Goal: Navigation & Orientation: Find specific page/section

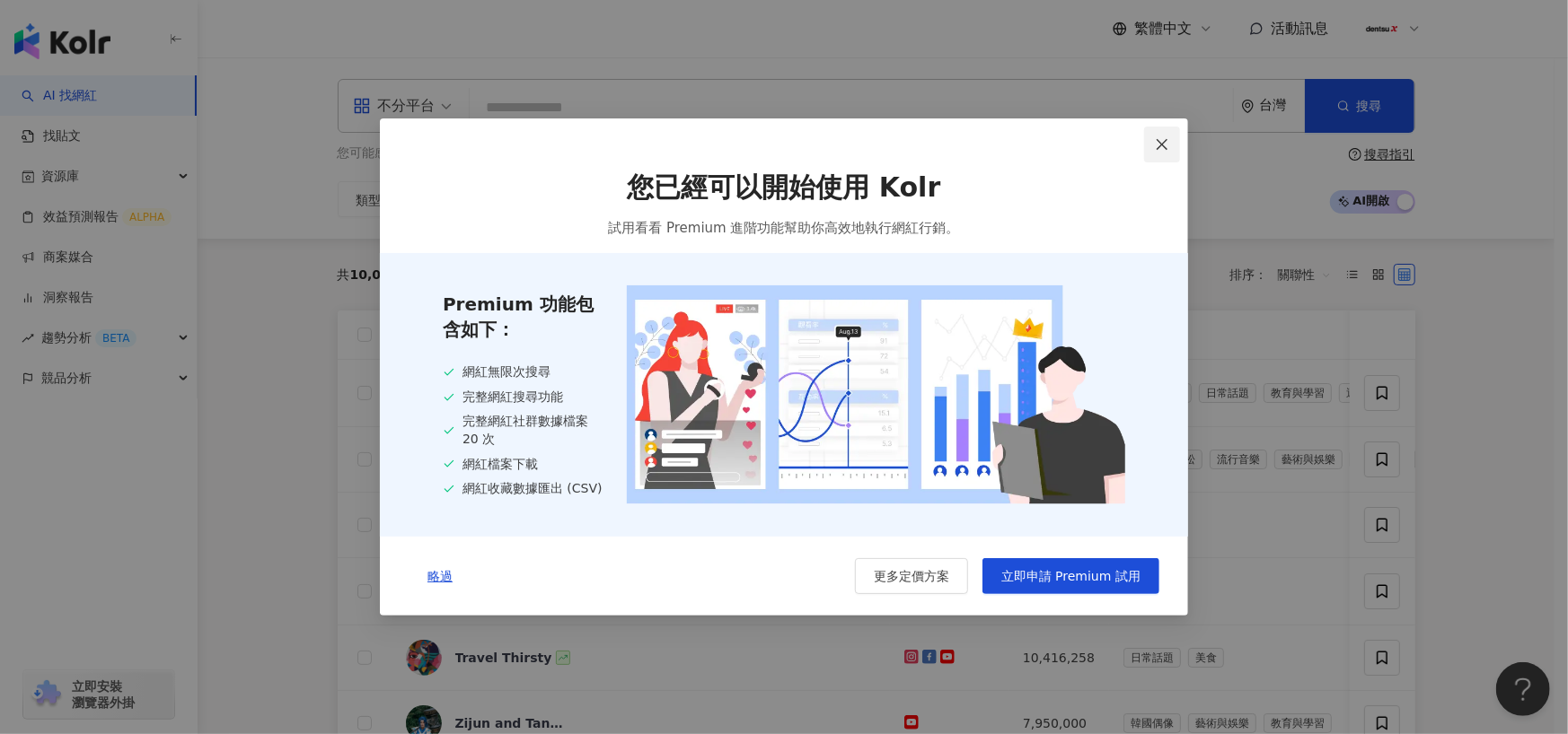
click at [1160, 143] on icon "close" at bounding box center [1162, 145] width 14 height 14
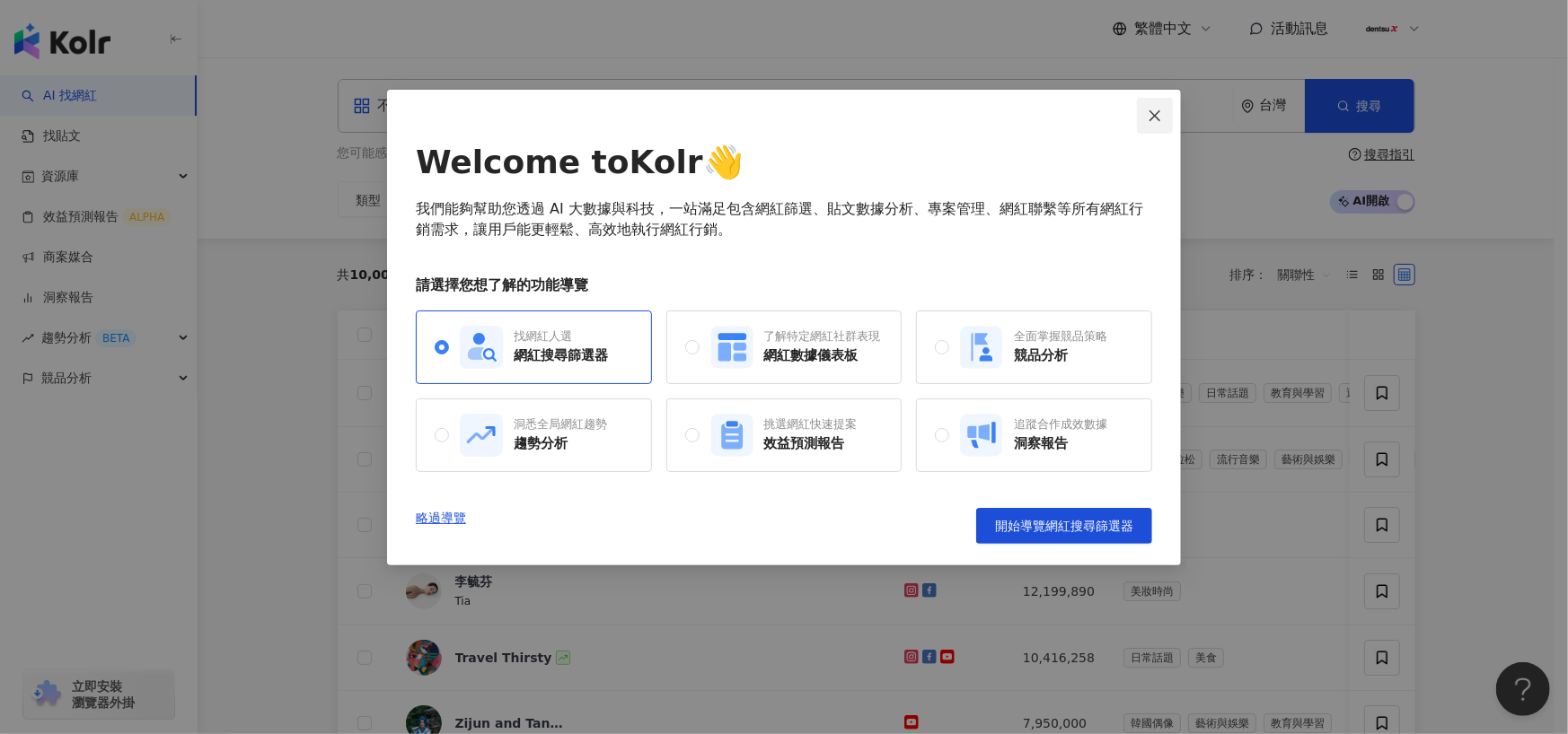
click at [1155, 115] on icon "close" at bounding box center [1155, 115] width 11 height 11
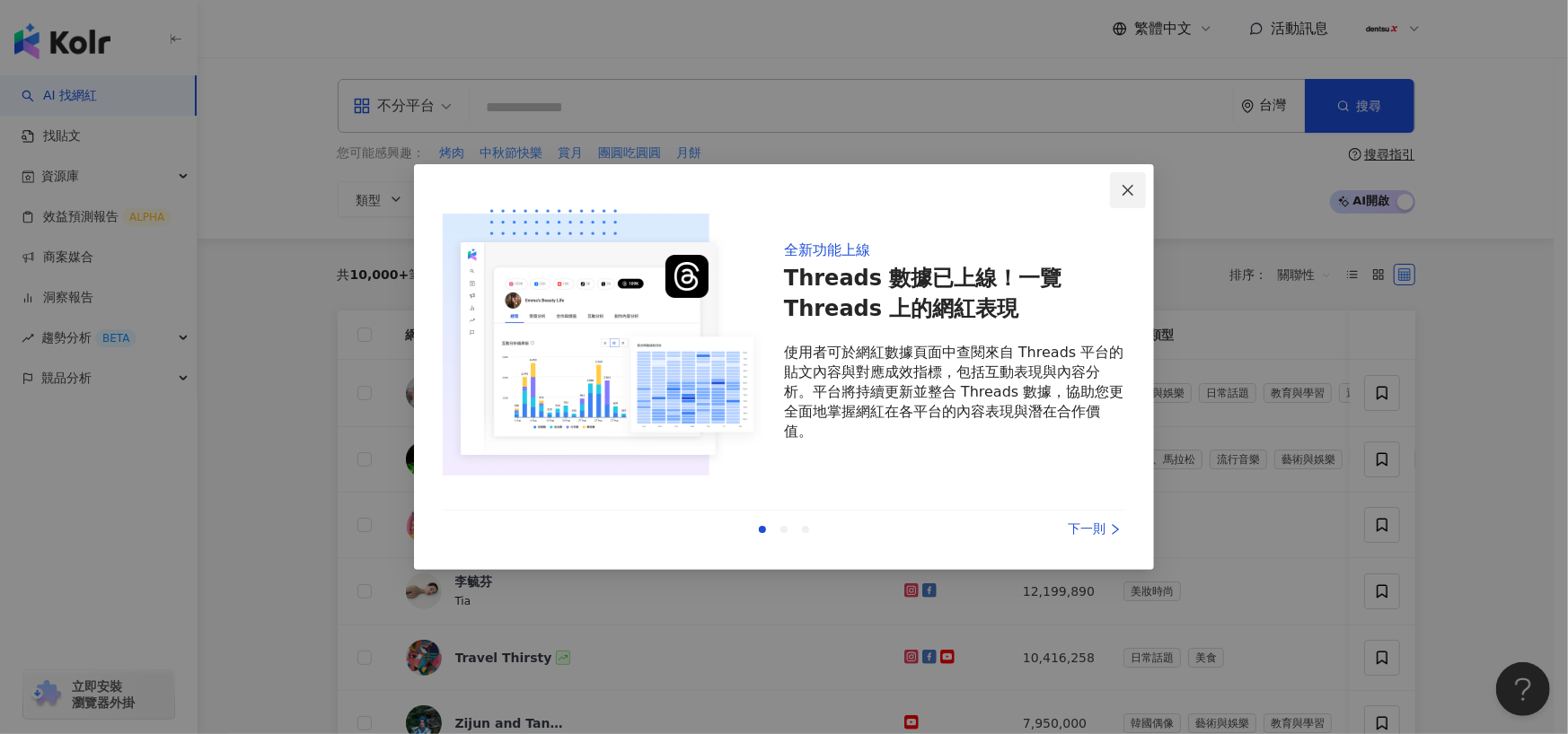
click at [1140, 186] on span "Close" at bounding box center [1128, 190] width 36 height 14
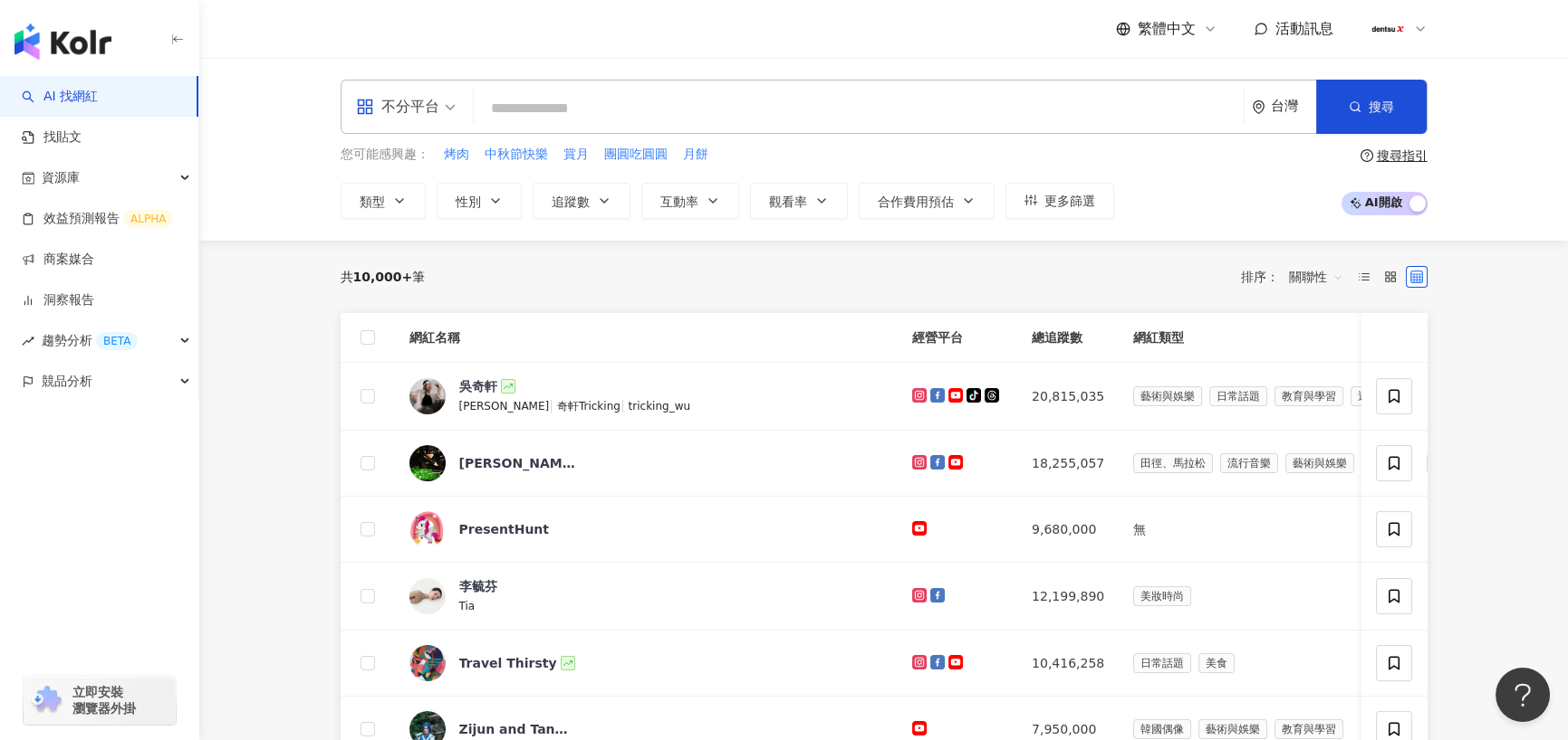
click at [1426, 28] on icon at bounding box center [1420, 29] width 15 height 14
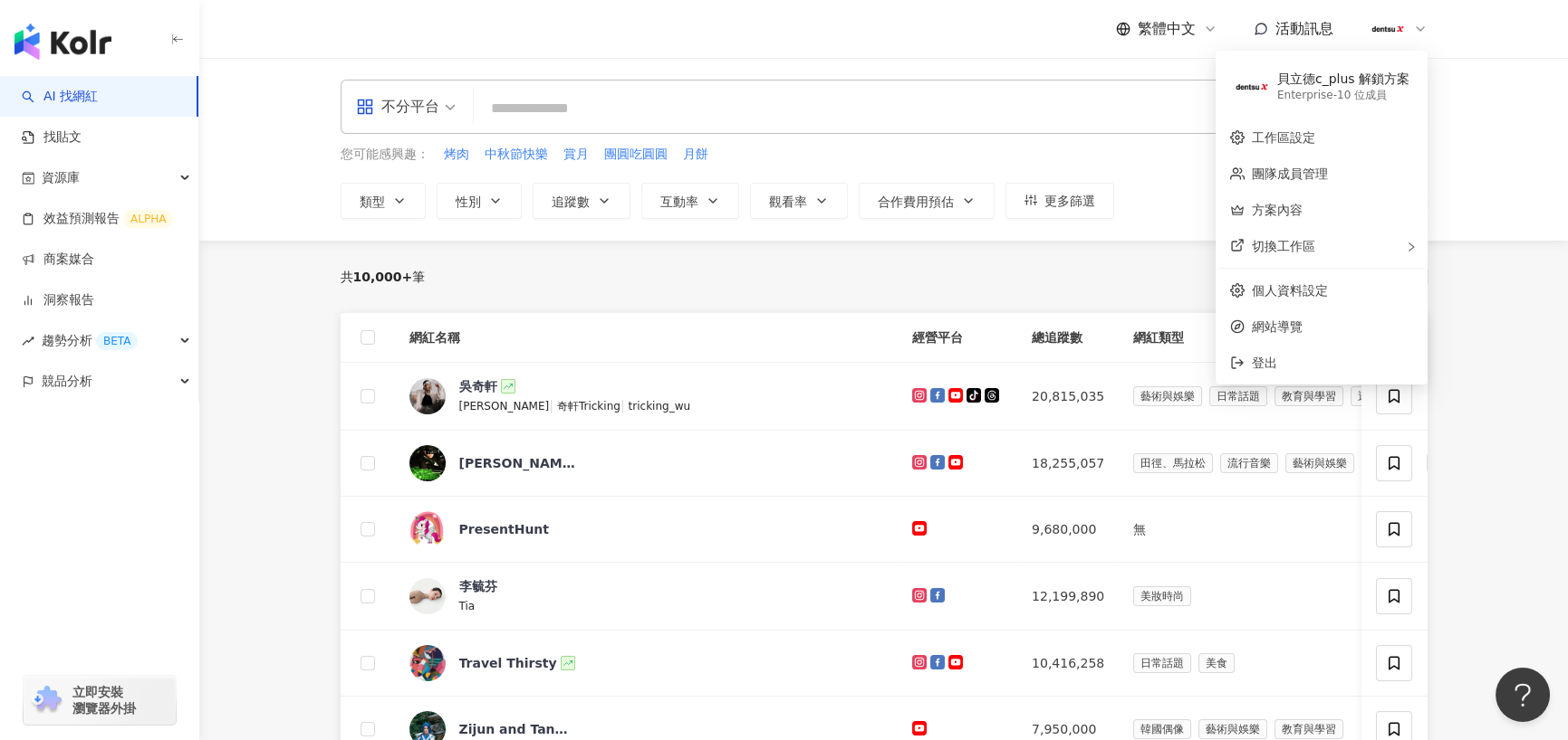
drag, startPoint x: 1489, startPoint y: 420, endPoint x: 1430, endPoint y: 420, distance: 59.0
click at [1489, 420] on main "不分平台 台灣 搜尋 您可能感興趣： 烤肉 中秋節快樂 賞月 團圓吃圓圓 月餅 類型 性別 追蹤數 互動率 觀看率 合作費用預估 更多篩選 搜尋指引 AI 開…" at bounding box center [884, 718] width 1369 height 1321
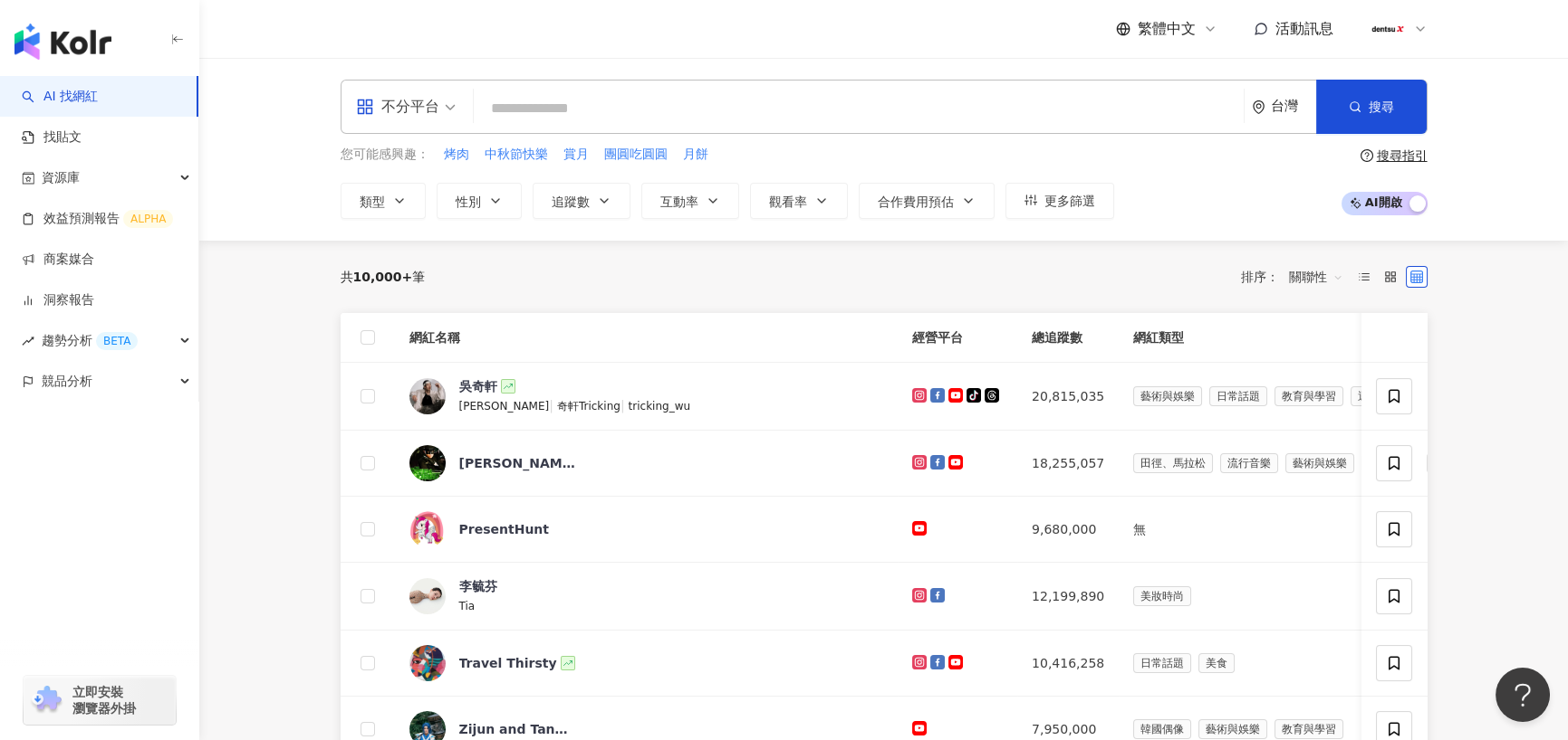
click at [1419, 24] on icon at bounding box center [1420, 29] width 15 height 14
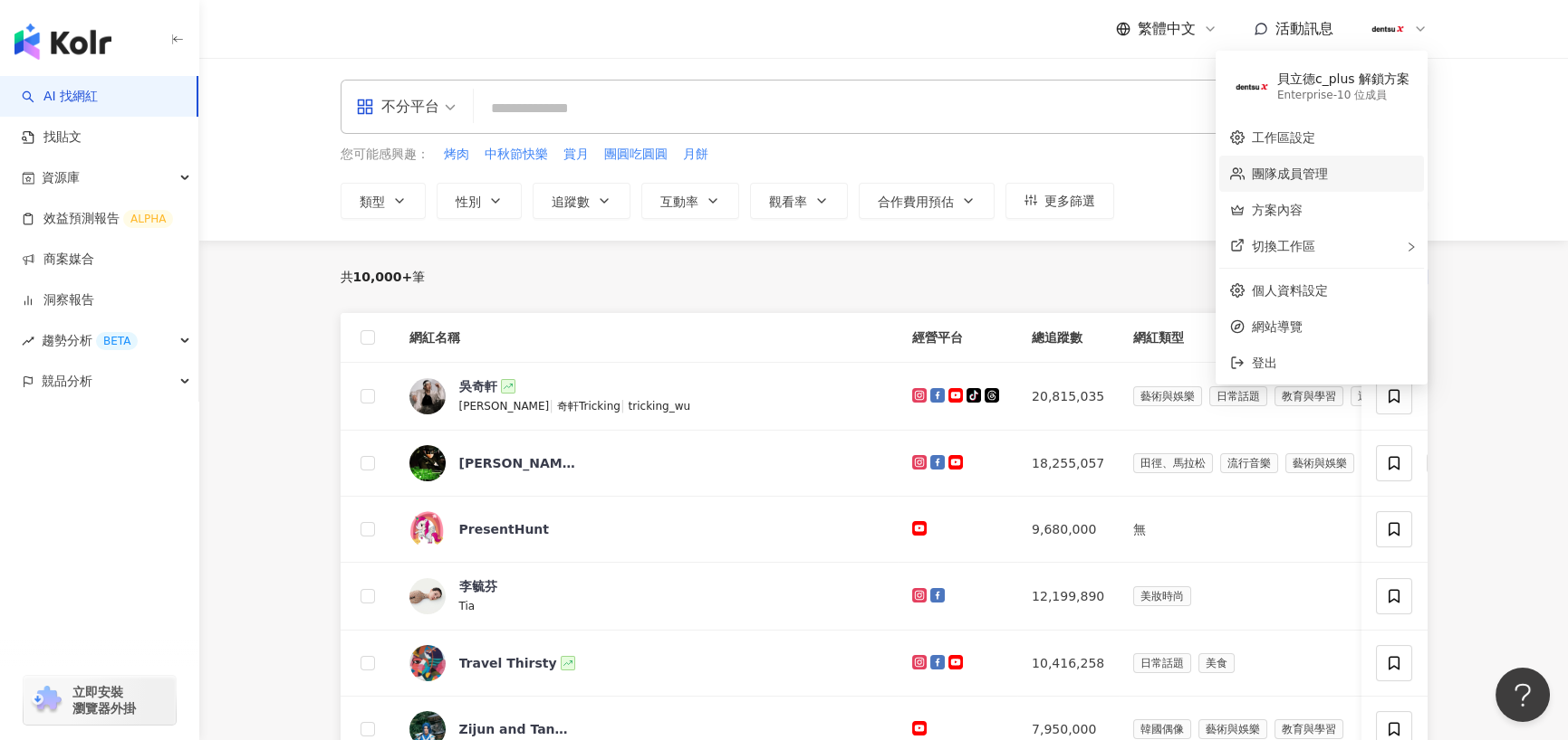
click at [1325, 180] on link "團隊成員管理" at bounding box center [1290, 174] width 76 height 14
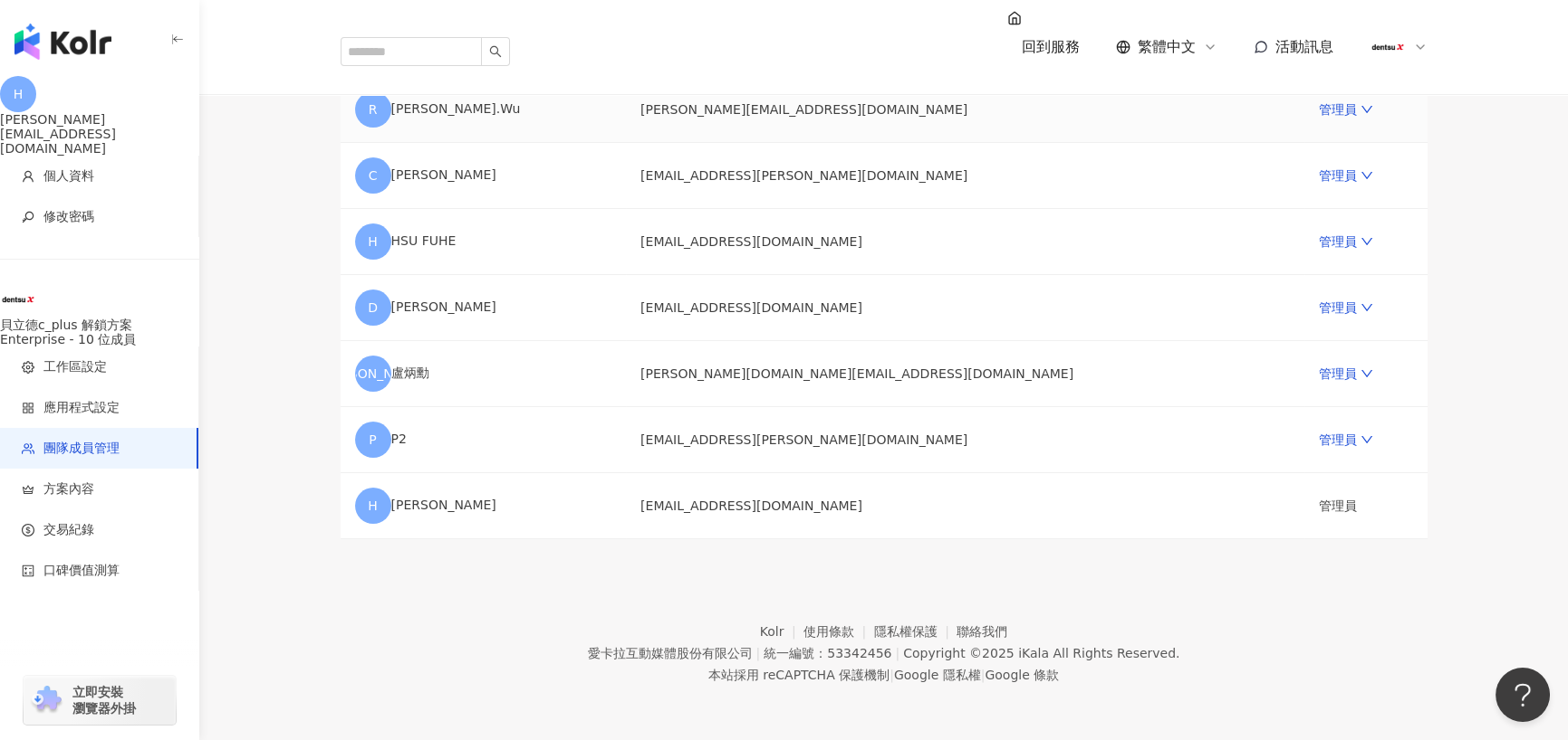
scroll to position [362, 0]
click at [308, 28] on div "回到服務 繁體中文 活動訊息" at bounding box center [884, 47] width 1159 height 94
drag, startPoint x: 1485, startPoint y: 506, endPoint x: 486, endPoint y: 216, distance: 1040.2
click at [1485, 506] on main "團隊成員管理 邀請團隊成員加入 團隊成員人數上限：10 ｜ 剩餘額度：0 想獲得更多額度？聯絡我們 請輸入一個或多個電子郵件 管理員 傳送邀請 用戶名稱 Em…" at bounding box center [884, 121] width 1369 height 835
click at [115, 318] on div "貝立德c_plus 解鎖方案" at bounding box center [100, 325] width 199 height 14
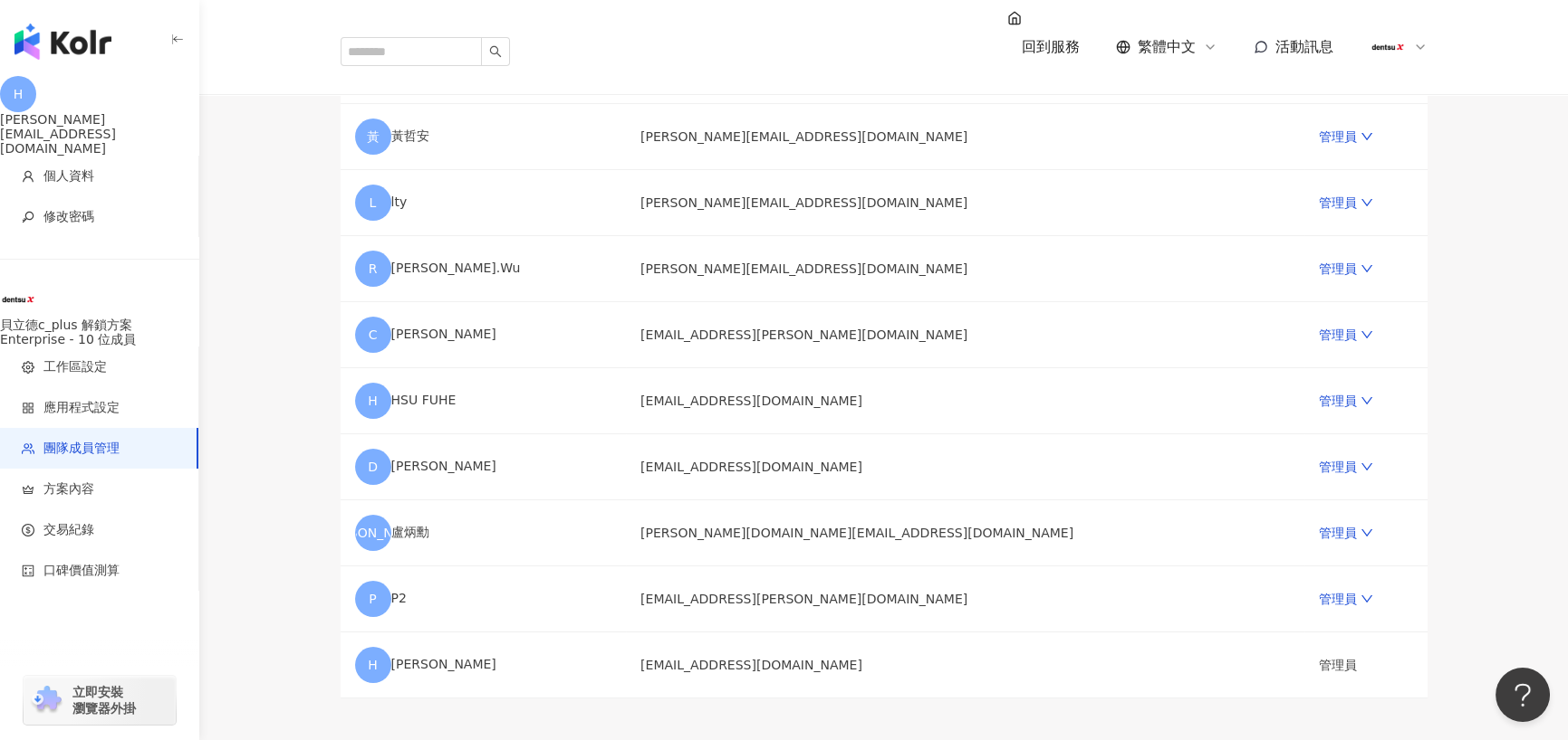
scroll to position [0, 0]
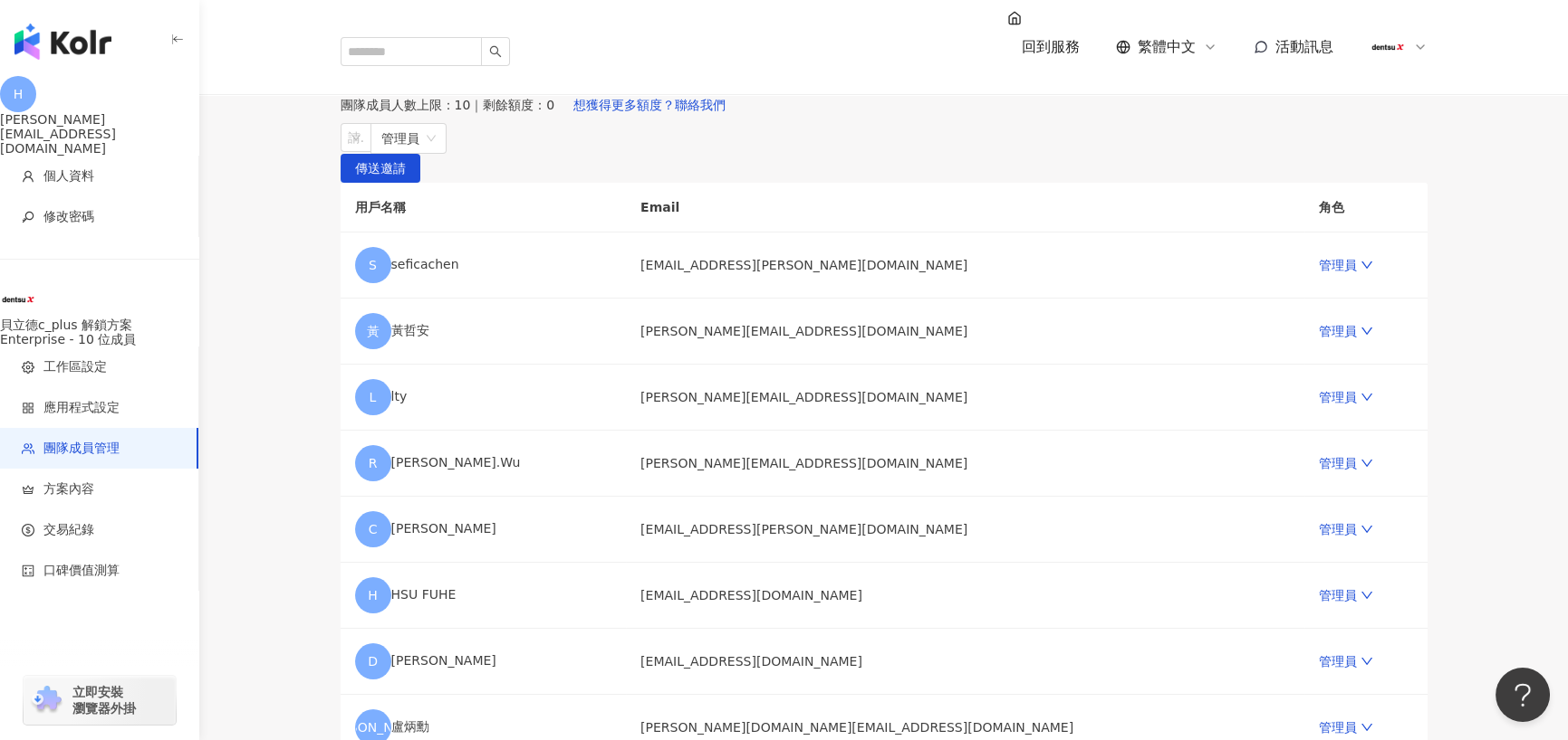
click at [69, 45] on img "button" at bounding box center [63, 42] width 97 height 36
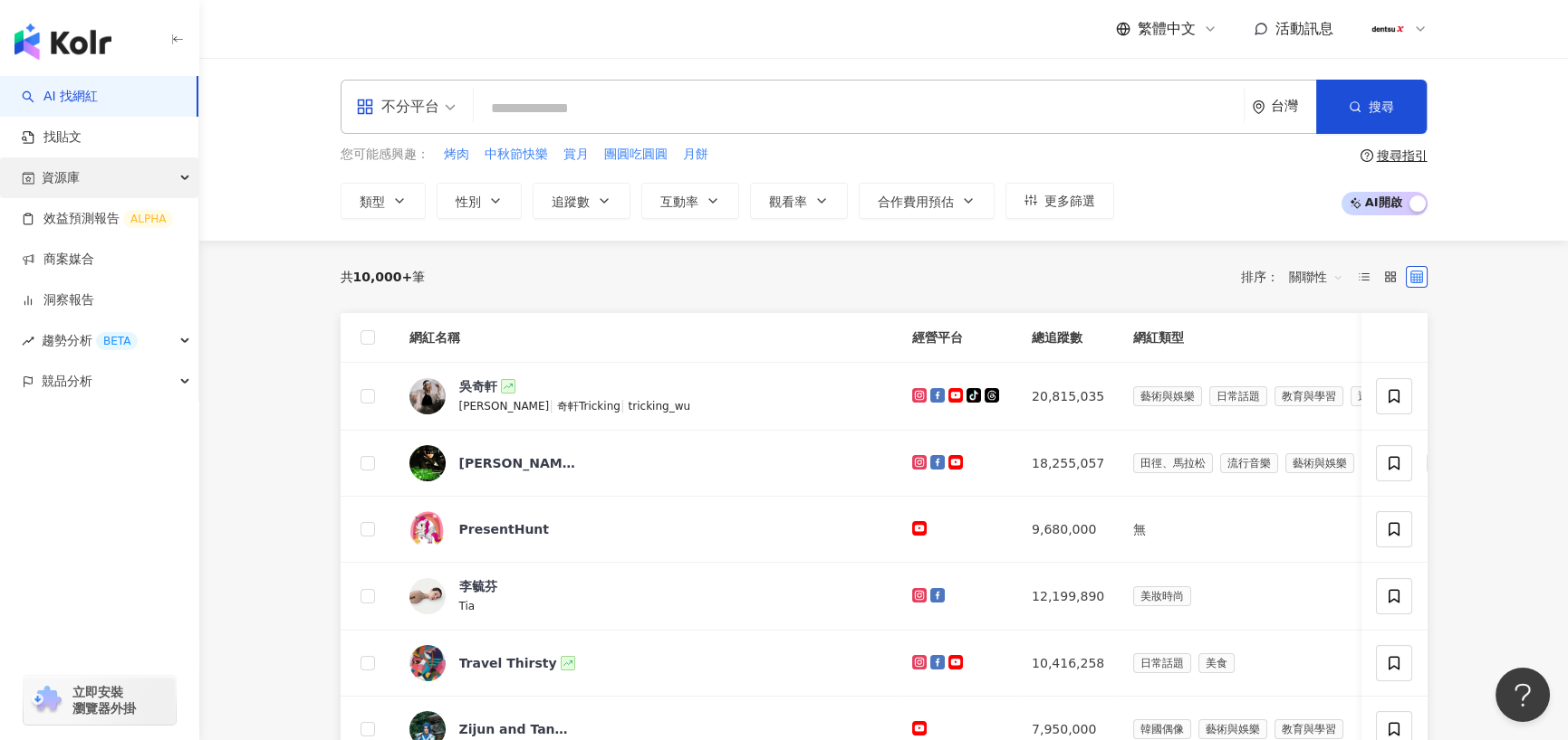
click at [122, 191] on div "資源庫" at bounding box center [99, 178] width 198 height 41
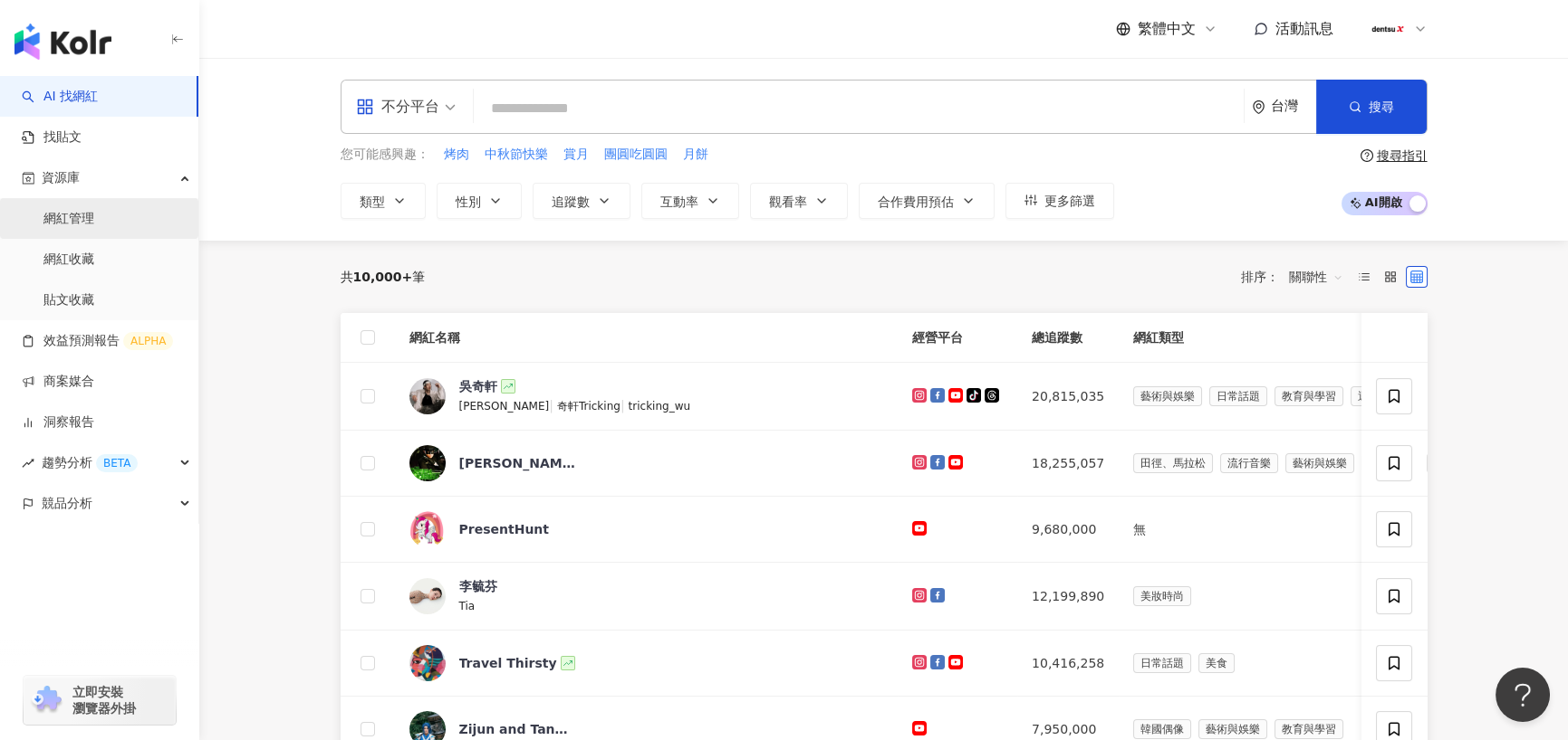
click at [94, 215] on link "網紅管理" at bounding box center [69, 219] width 51 height 18
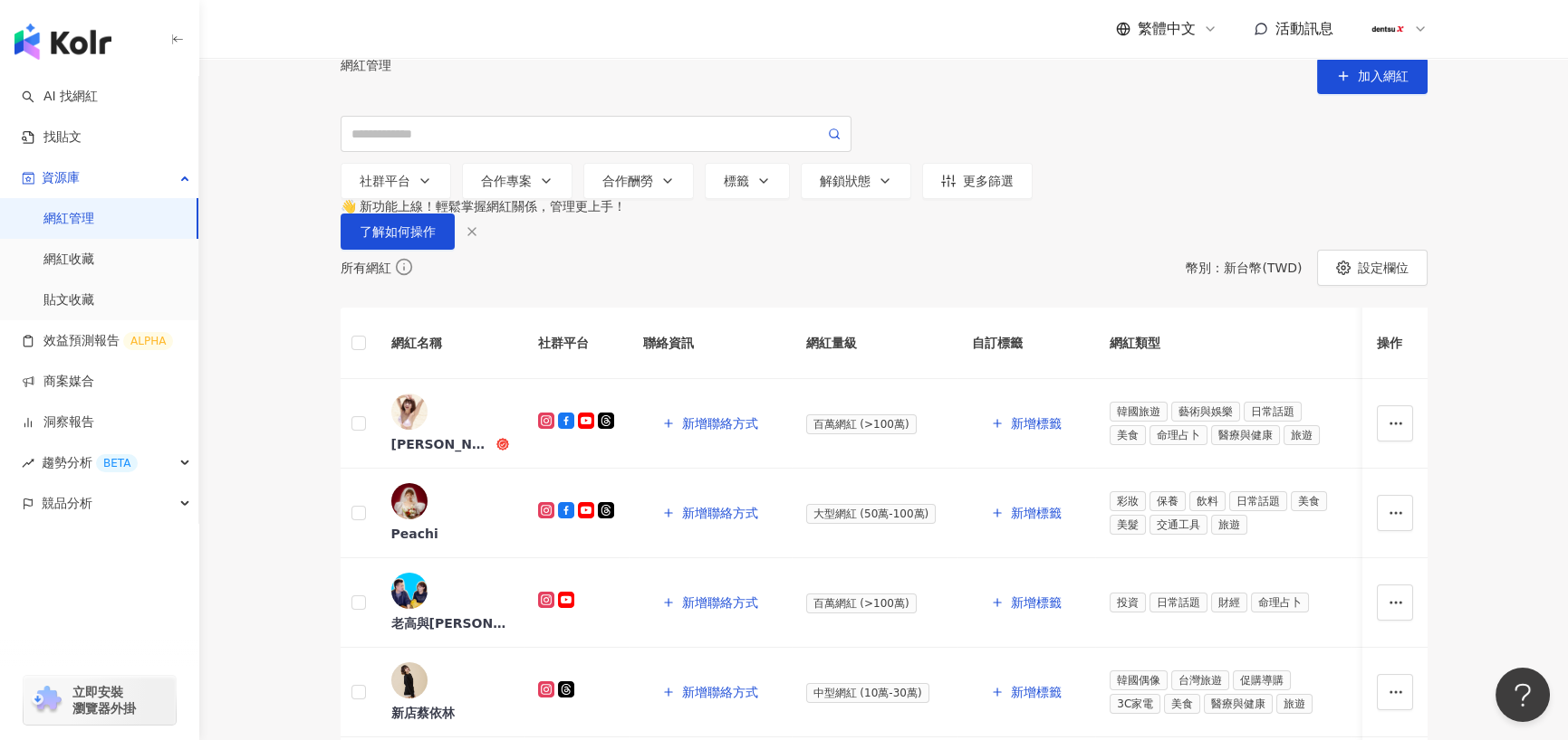
click at [1397, 34] on img at bounding box center [1388, 29] width 34 height 34
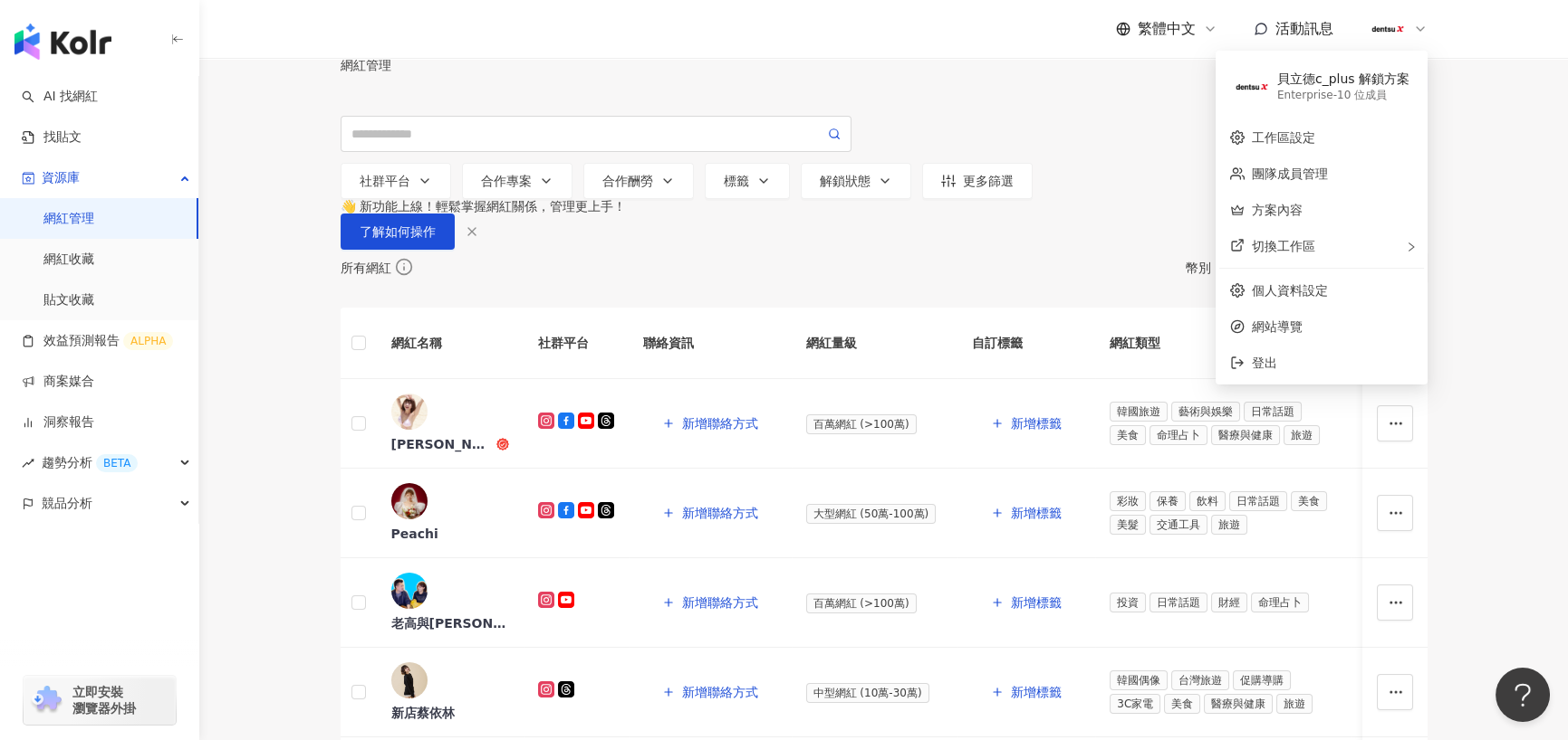
click at [928, 55] on div "繁體中文 活動訊息" at bounding box center [884, 29] width 1087 height 58
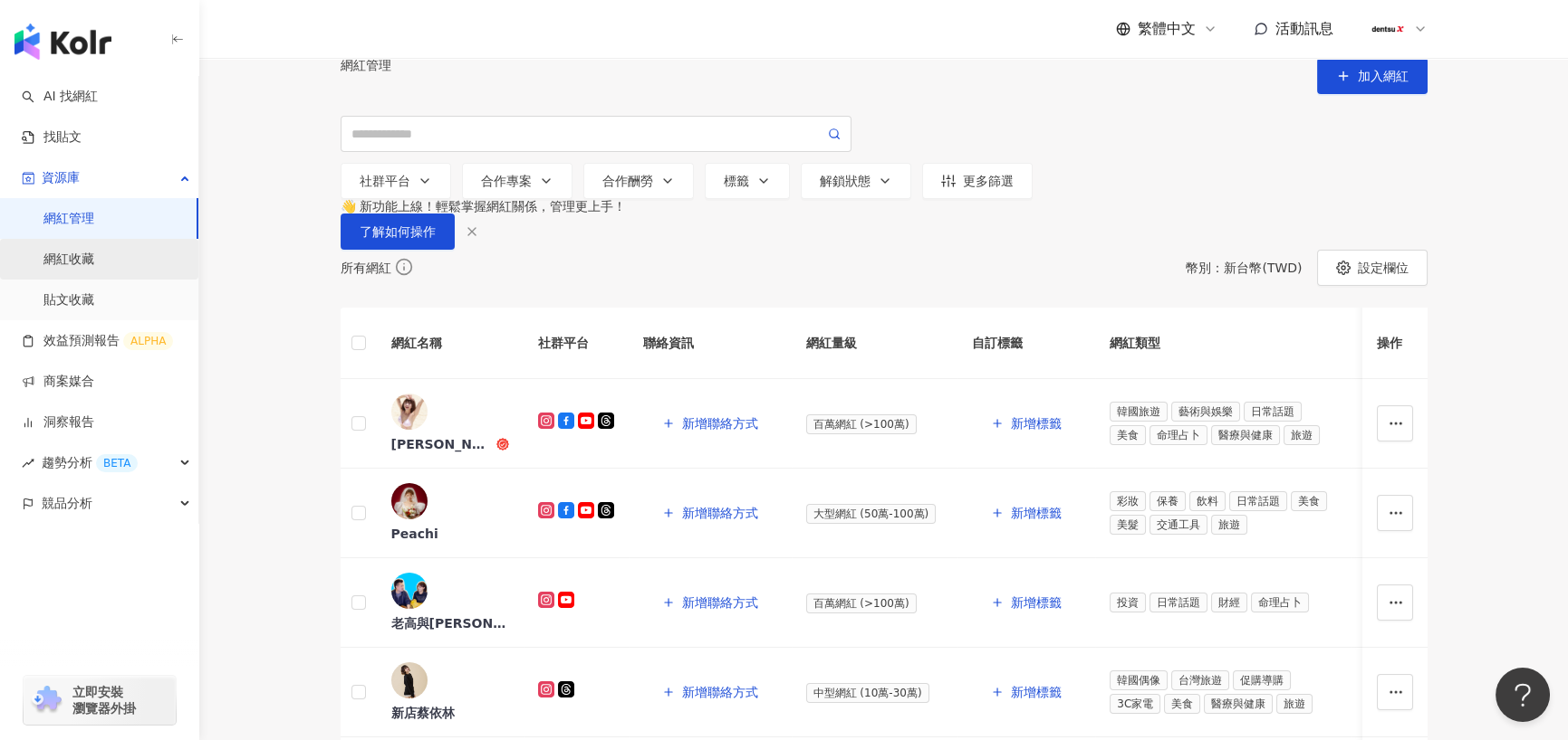
click at [88, 265] on link "網紅收藏" at bounding box center [69, 260] width 51 height 18
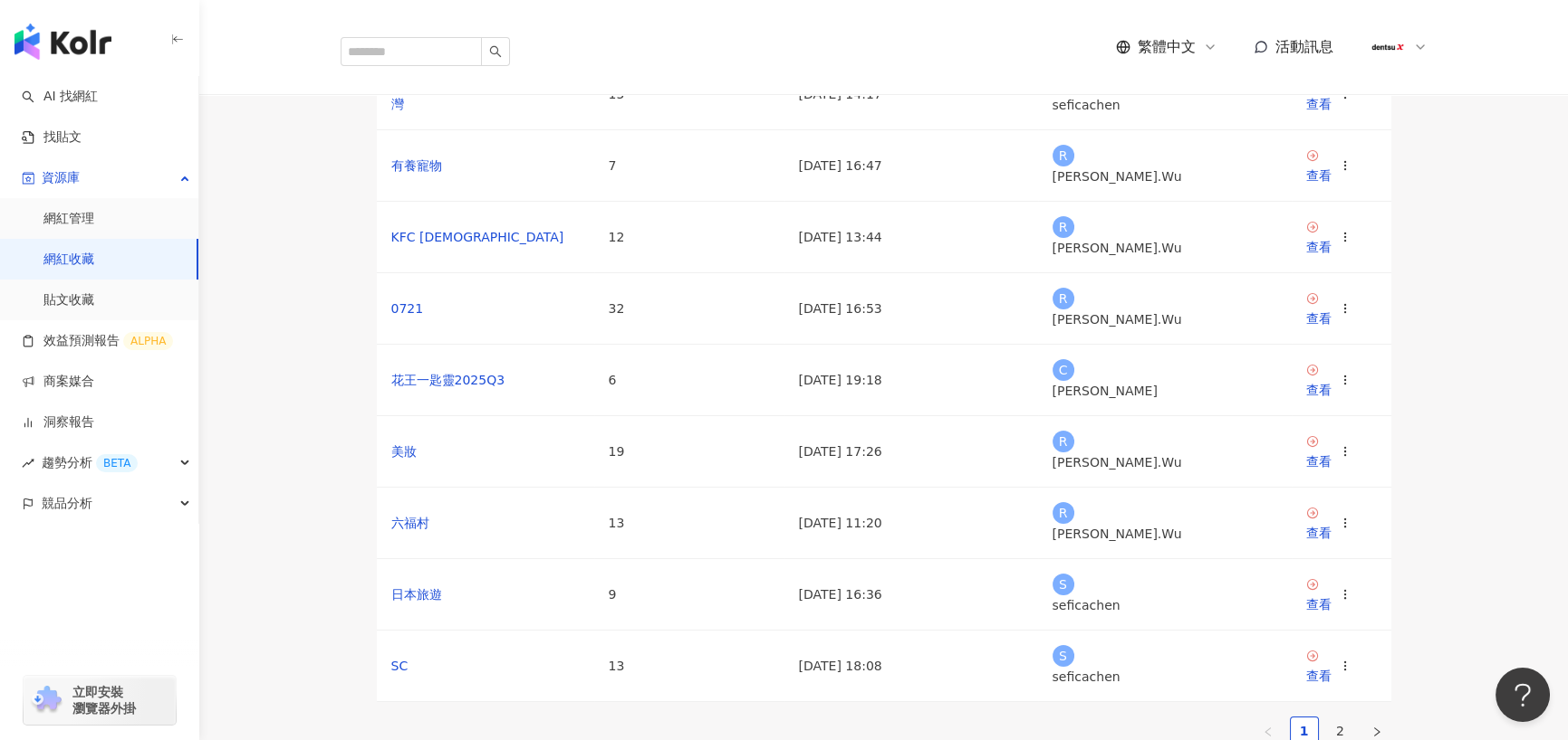
scroll to position [272, 0]
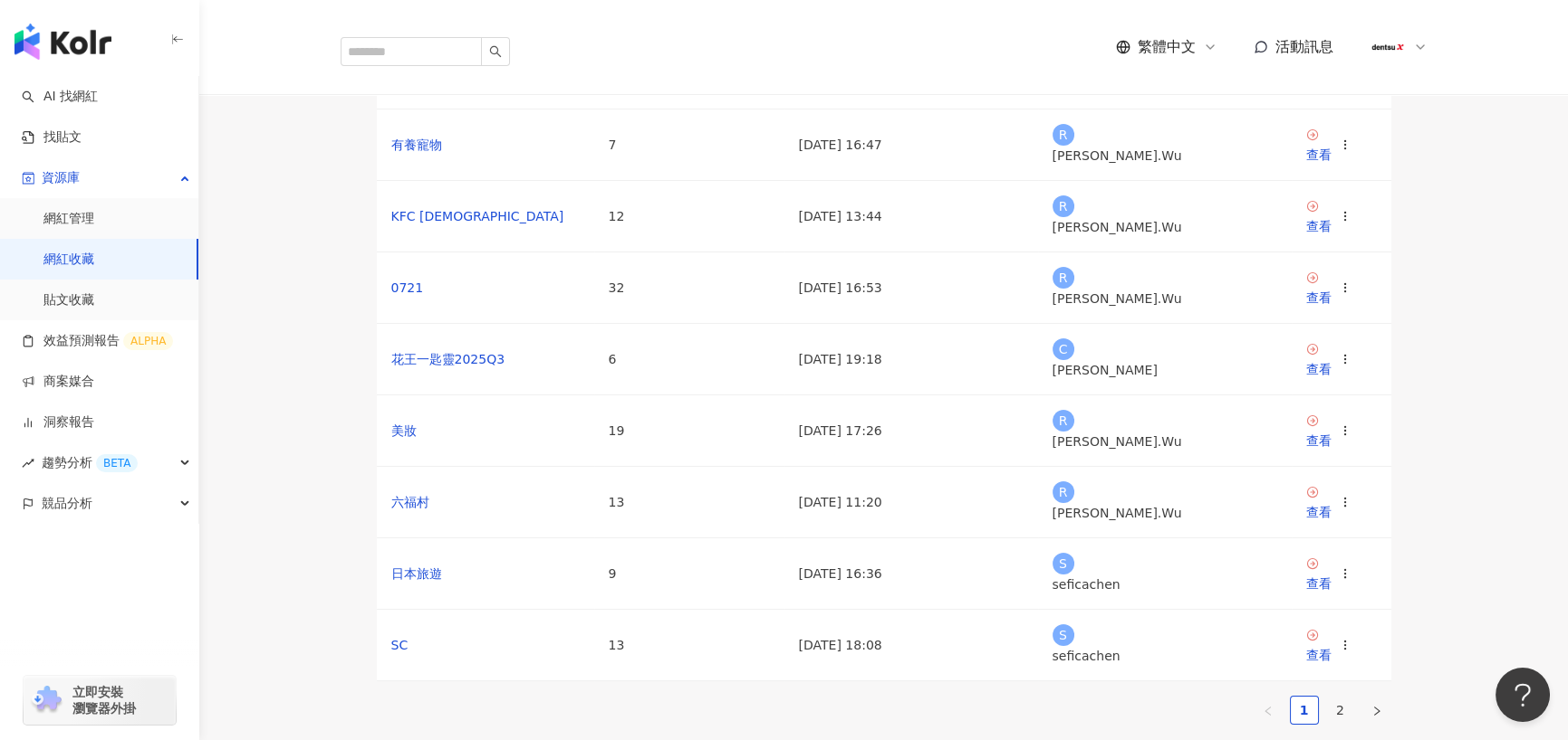
drag, startPoint x: 1458, startPoint y: 503, endPoint x: 942, endPoint y: 602, distance: 525.4
click at [1458, 503] on div "👋 網紅收藏已有新功能，一起來瞧瞧有什麼酷酷的功能吧！ 了解如何操作 網紅名稱 收藏名稱 網紅人數 最後編輯時間 建立者 操作 [PERSON_NAME] 8…" at bounding box center [884, 288] width 1159 height 902
drag, startPoint x: 340, startPoint y: 344, endPoint x: 271, endPoint y: 149, distance: 206.8
click at [341, 344] on div "網紅名稱 收藏名稱 網紅人數 最後編輯時間 建立者 操作 [PERSON_NAME] 8 [DATE] 18:50 C [PERSON_NAME] LAN C…" at bounding box center [884, 313] width 1087 height 851
